Goal: Navigation & Orientation: Find specific page/section

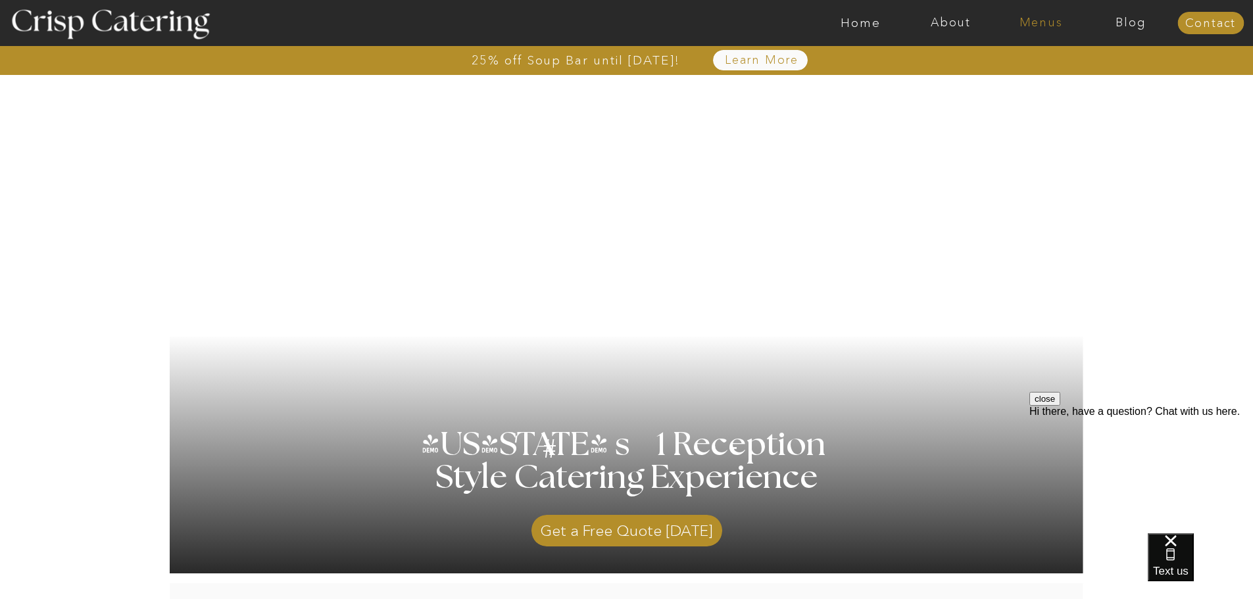
click at [1034, 23] on nav "Menus" at bounding box center [1041, 22] width 90 height 13
click at [1015, 80] on nav "Winter (Sep-Feb)" at bounding box center [1040, 77] width 108 height 12
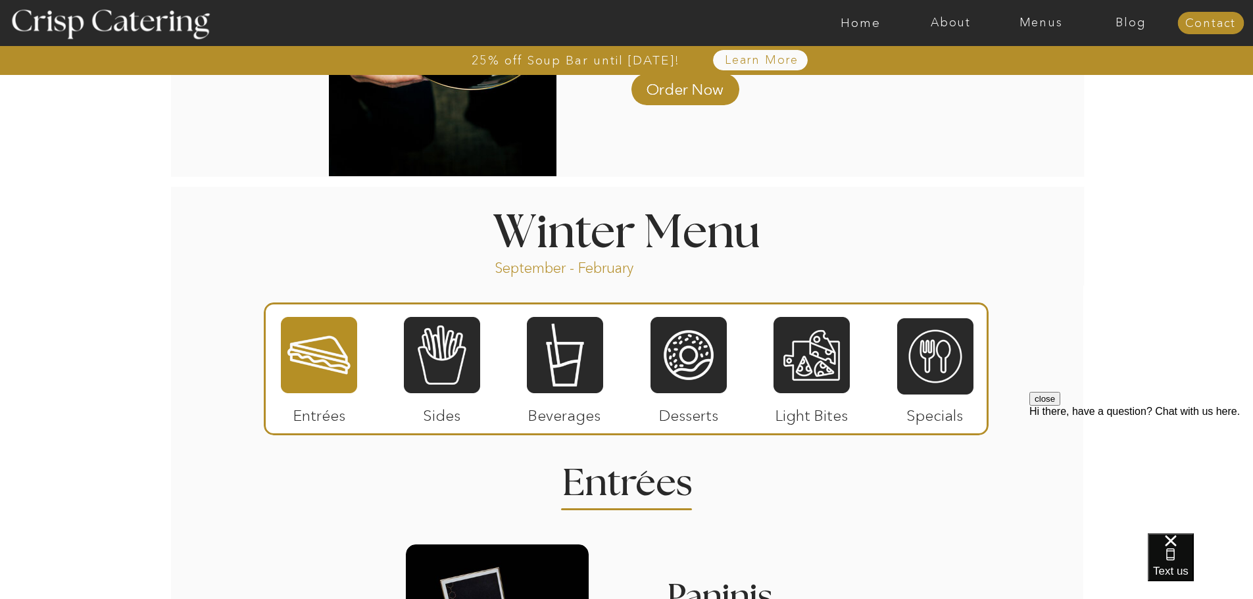
scroll to position [1381, 0]
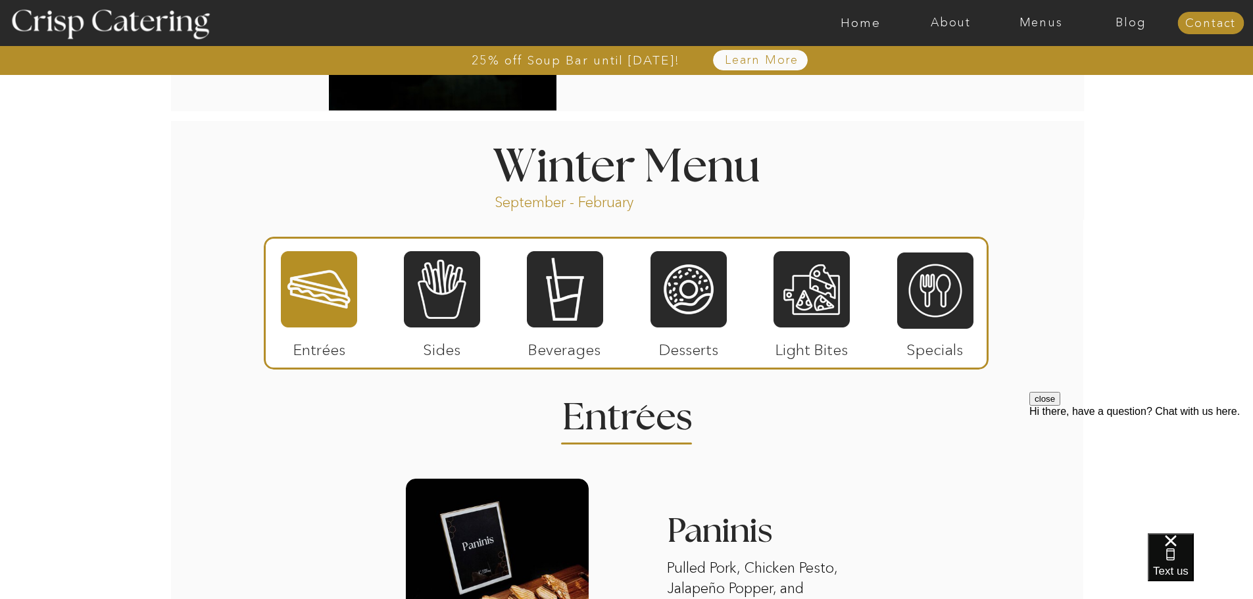
click at [315, 295] on div at bounding box center [319, 289] width 76 height 79
click at [320, 352] on p "Entrées" at bounding box center [319, 347] width 87 height 38
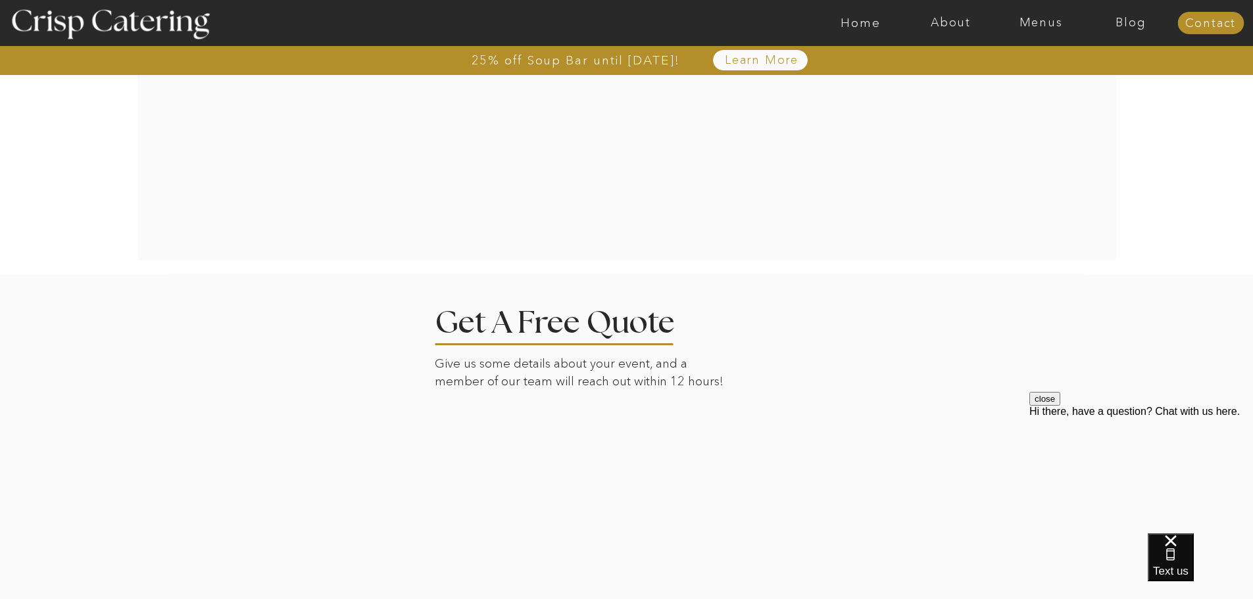
scroll to position [2696, 0]
